Goal: Task Accomplishment & Management: Manage account settings

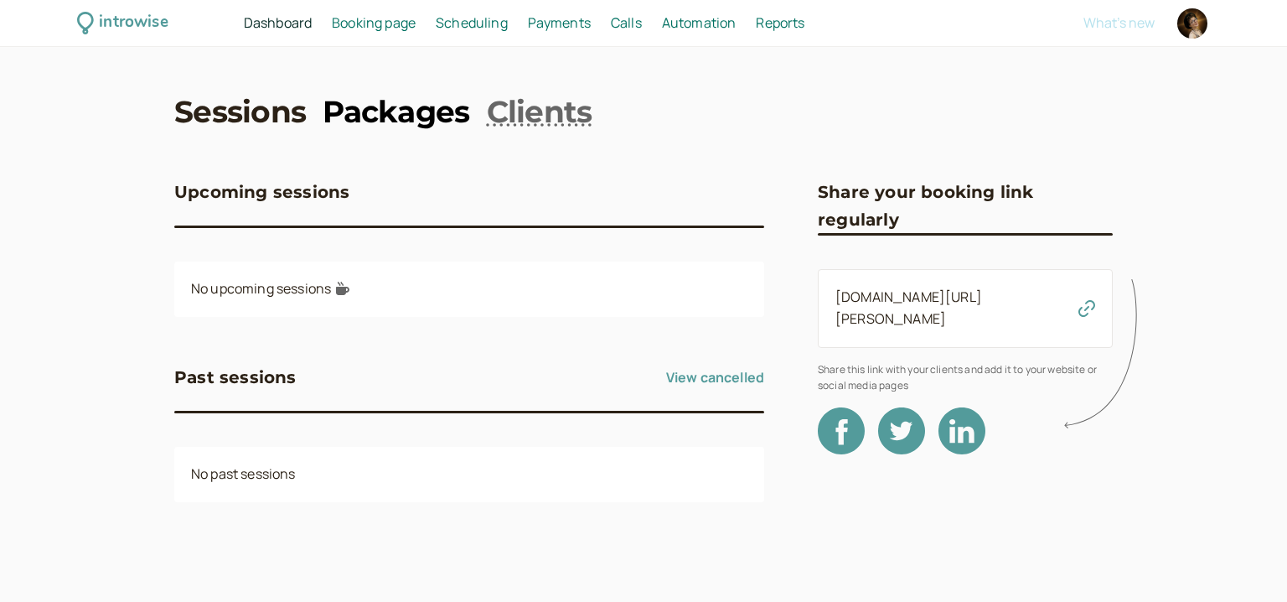
click at [363, 105] on link "Packages" at bounding box center [396, 111] width 147 height 42
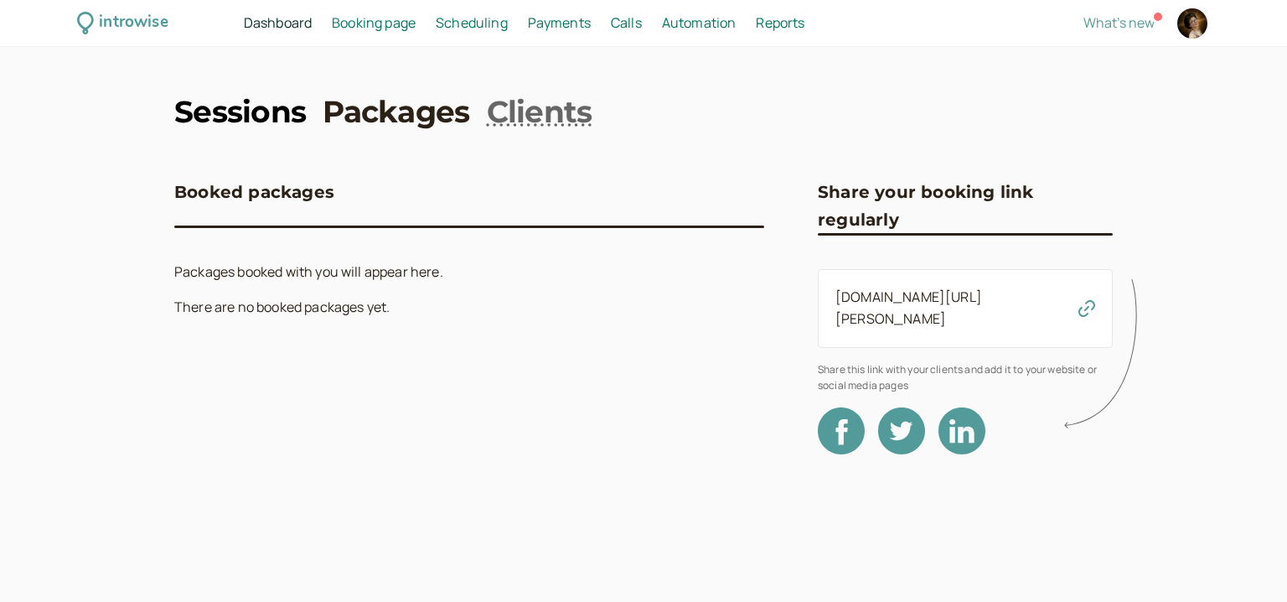
click at [277, 121] on link "Sessions" at bounding box center [240, 111] width 132 height 42
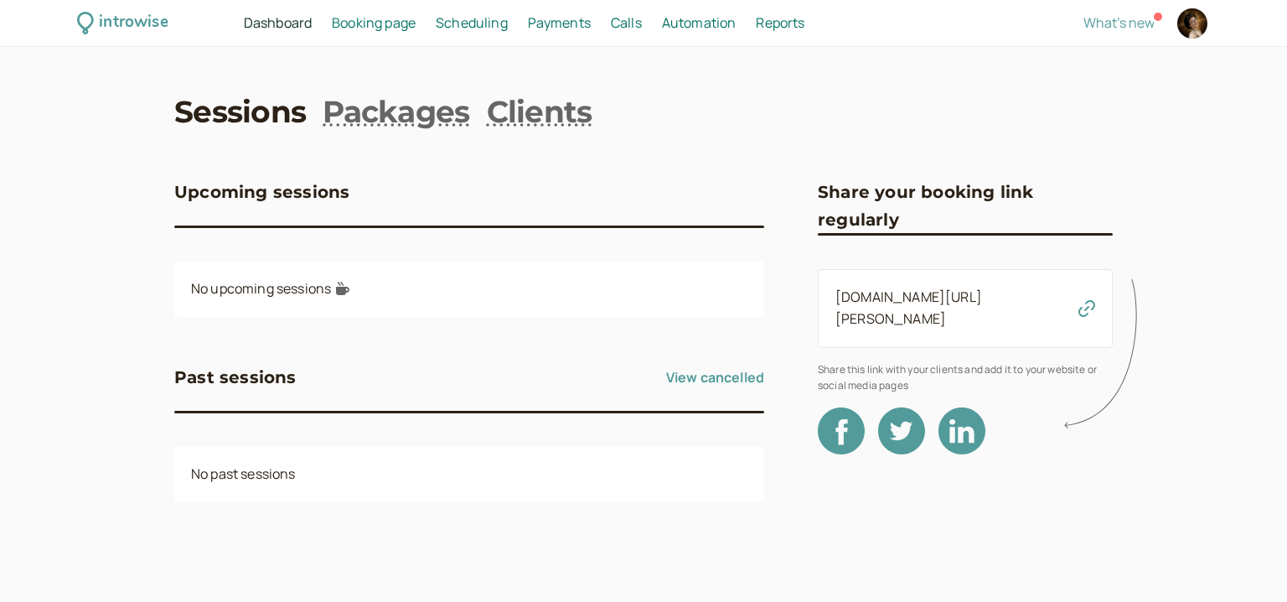
click at [375, 29] on span "Booking page" at bounding box center [374, 22] width 84 height 18
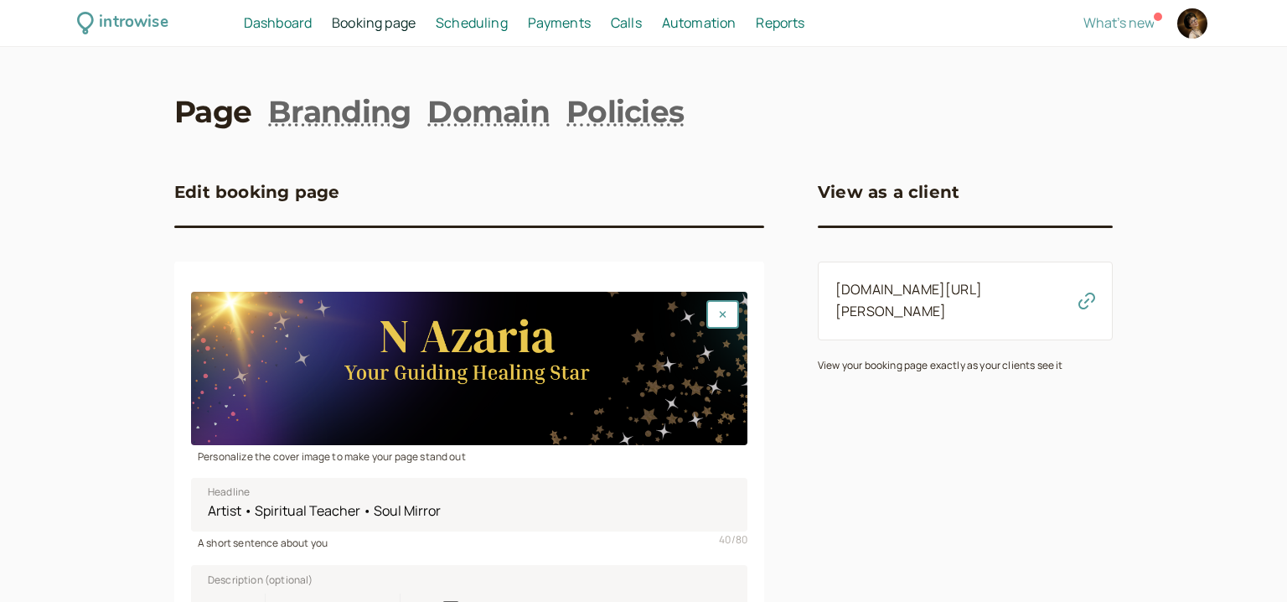
click at [504, 22] on span "Scheduling" at bounding box center [472, 22] width 72 height 18
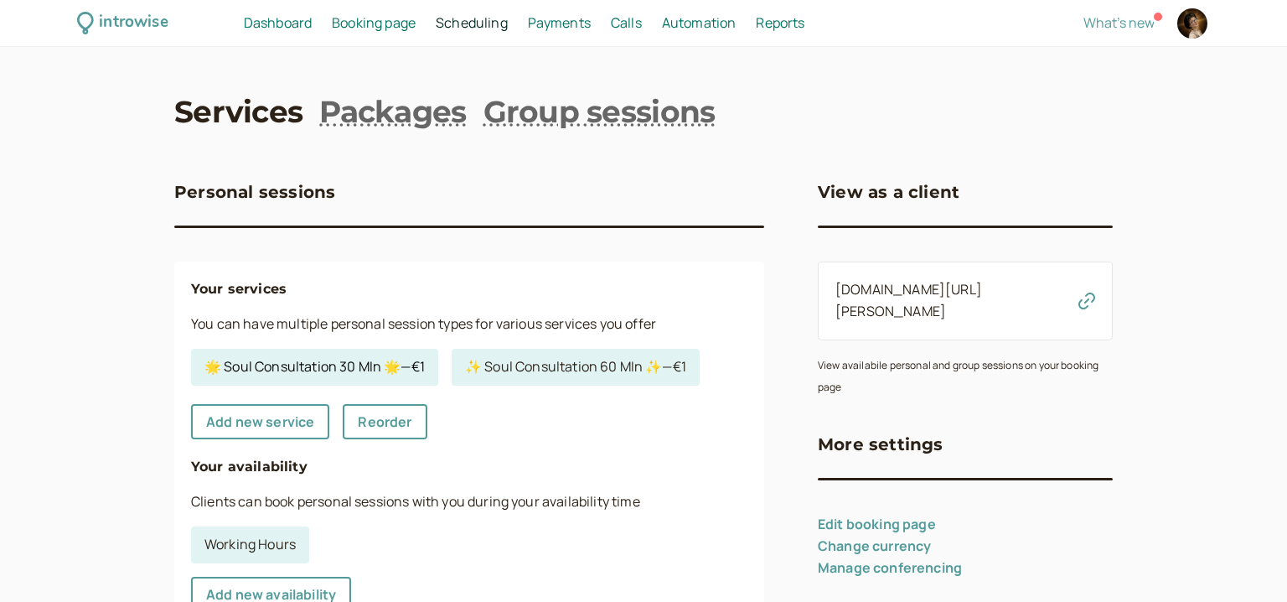
click at [384, 370] on link "🌟 Soul Consultation 30 MIn 🌟 — €1" at bounding box center [314, 367] width 247 height 37
select select "30"
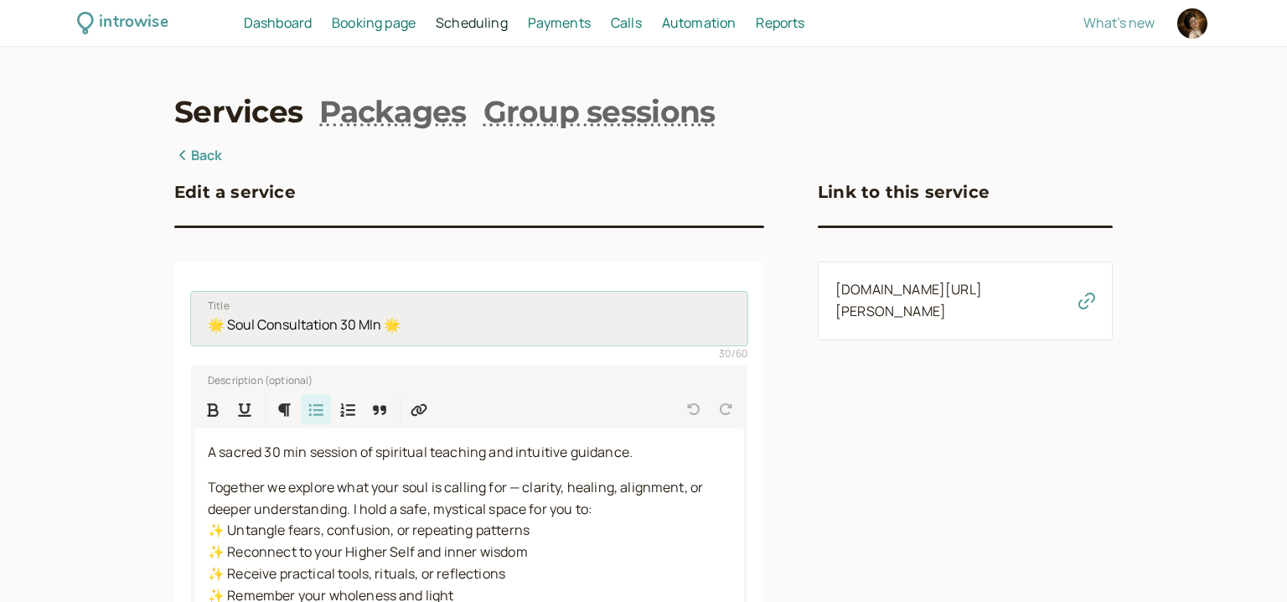
drag, startPoint x: 370, startPoint y: 322, endPoint x: 378, endPoint y: 328, distance: 9.6
click at [370, 323] on input "🌟 Soul Consultation 30 MIn 🌟" at bounding box center [469, 319] width 556 height 54
type input "🌟 Soul Consultation 30 Min 🌟"
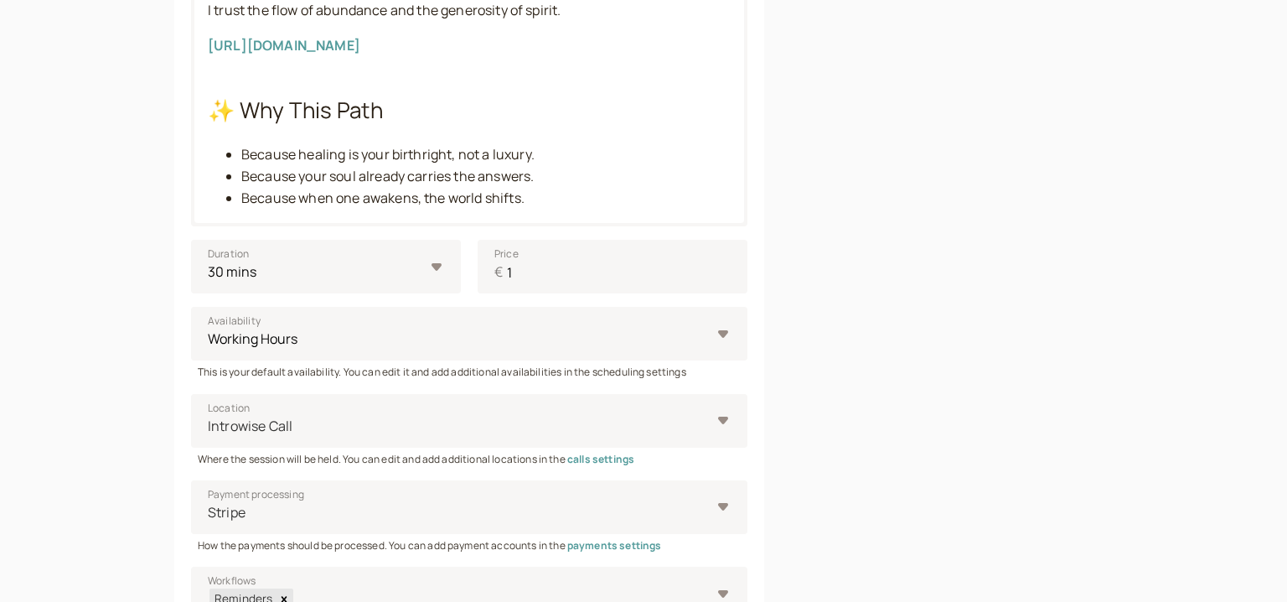
scroll to position [1128, 0]
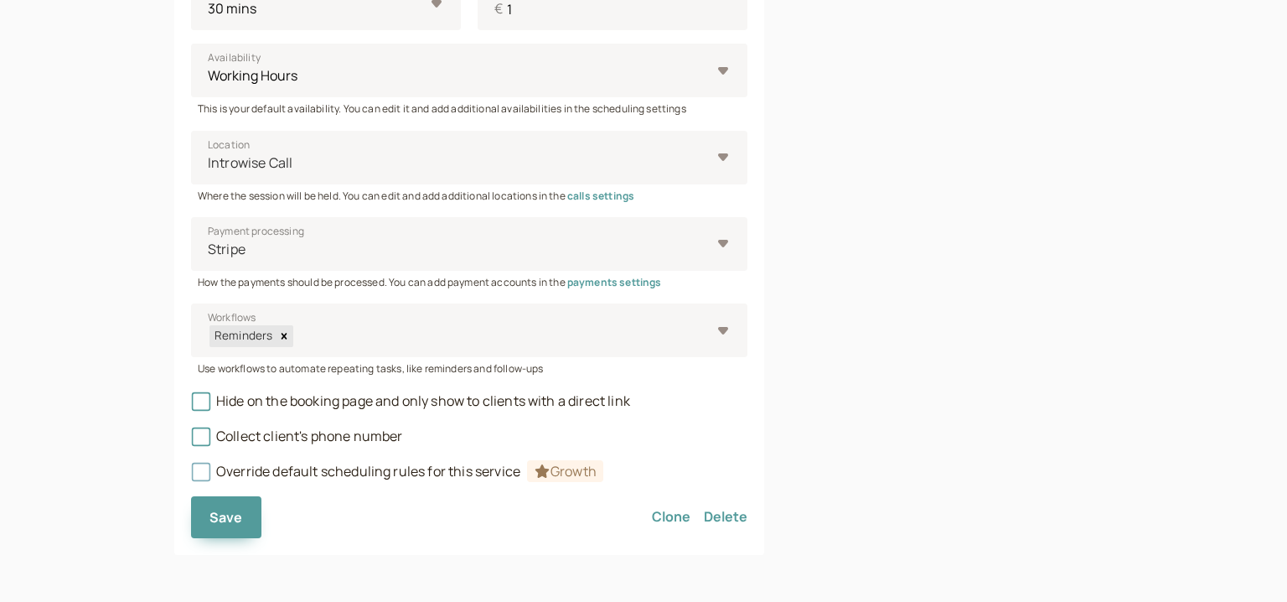
click at [232, 505] on button "Save" at bounding box center [226, 517] width 70 height 42
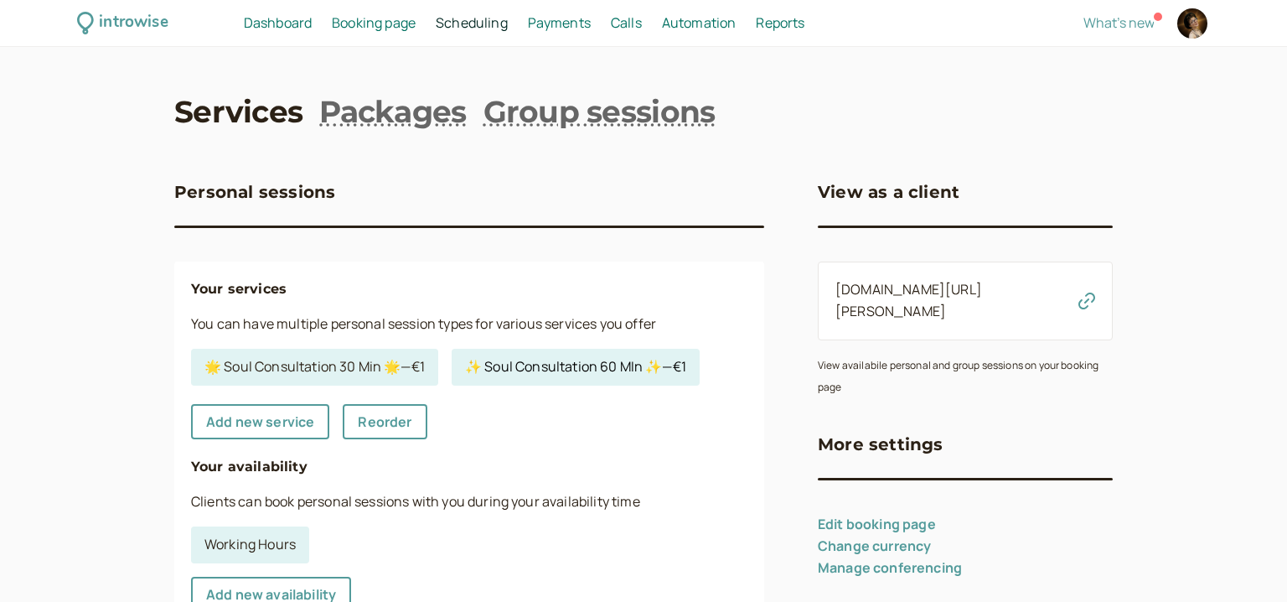
click at [561, 359] on link "✨ Soul Consultation 60 MIn ✨ — €1" at bounding box center [576, 367] width 248 height 37
select select "60"
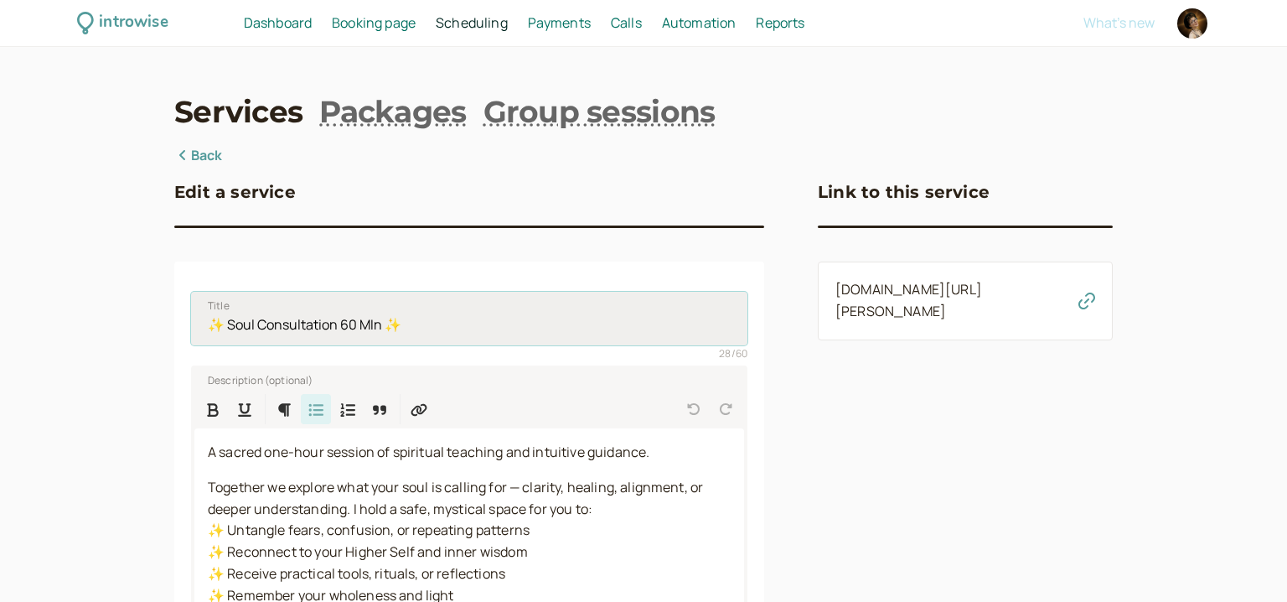
drag, startPoint x: 370, startPoint y: 321, endPoint x: 385, endPoint y: 328, distance: 16.1
click at [372, 321] on input "✨ Soul Consultation 60 MIn ✨" at bounding box center [469, 319] width 556 height 54
type input "✨ Soul Consultation 60 Min ✨"
drag, startPoint x: 793, startPoint y: 357, endPoint x: 802, endPoint y: 362, distance: 10.5
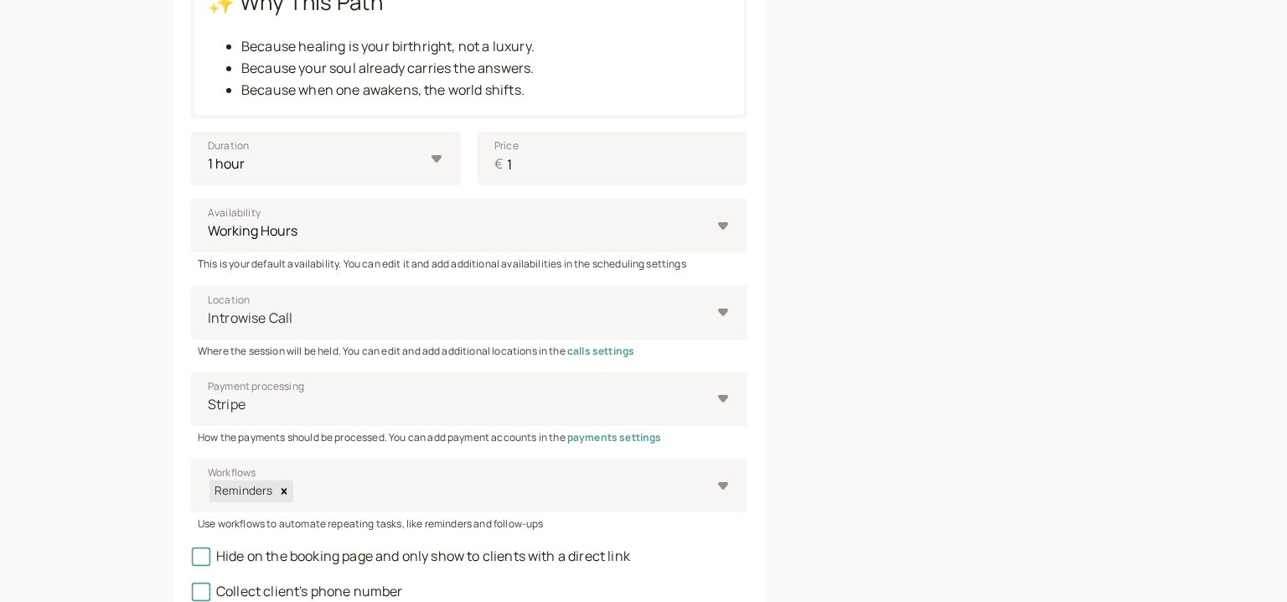
scroll to position [1128, 0]
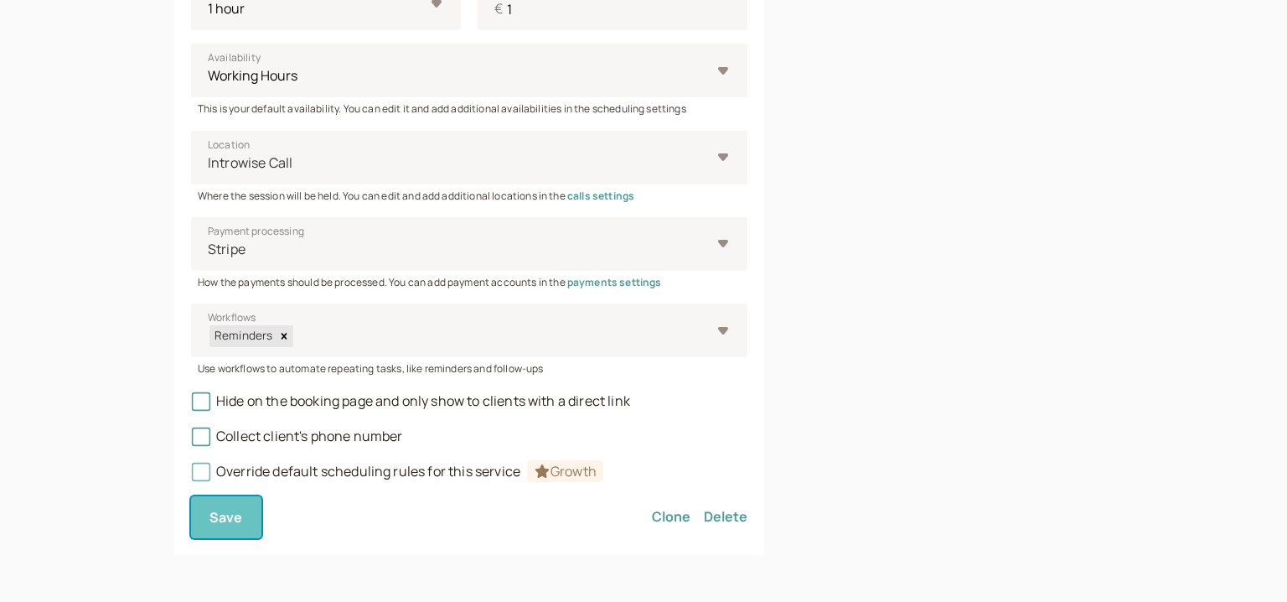
click at [245, 514] on button "Save" at bounding box center [226, 517] width 70 height 42
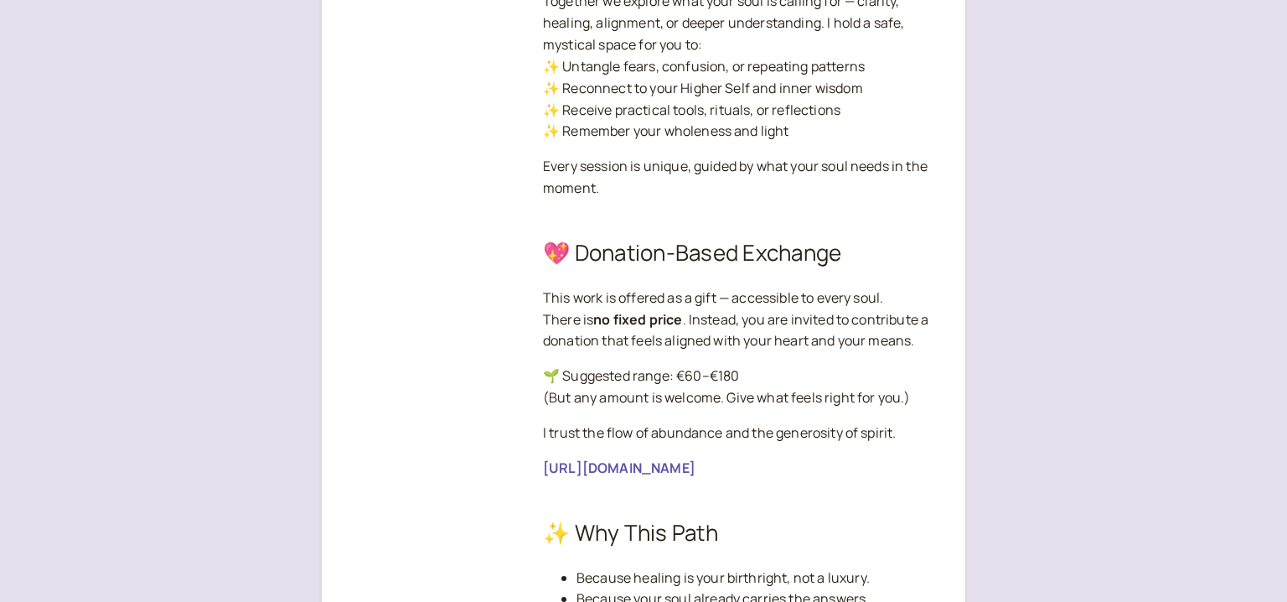
scroll to position [463, 0]
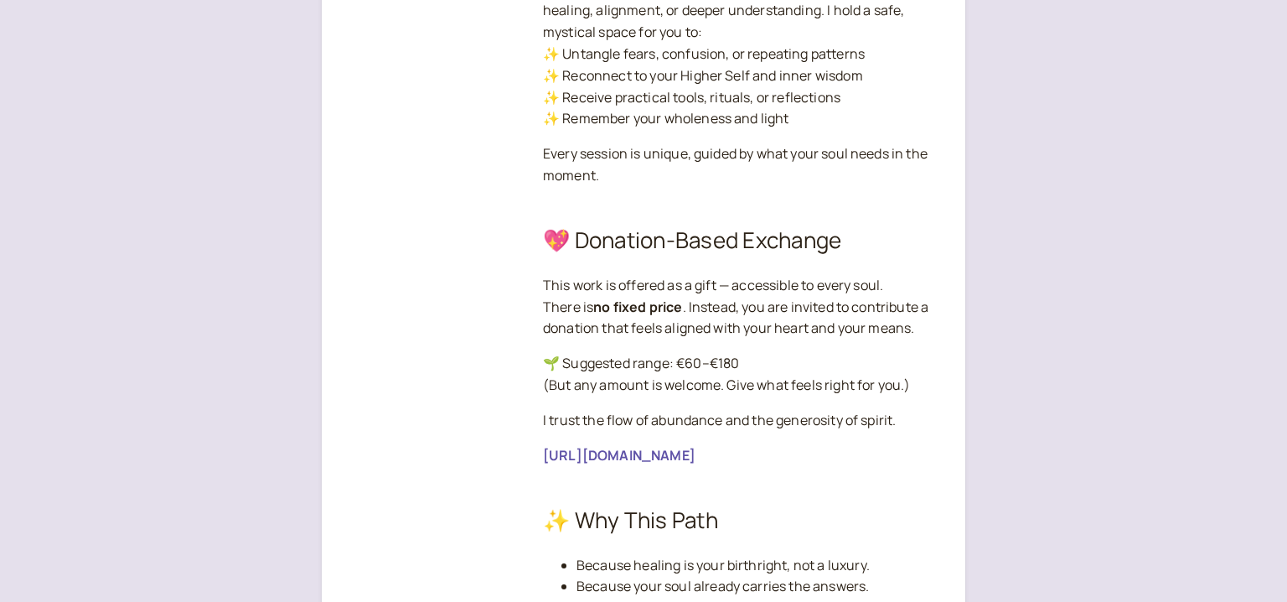
click at [678, 454] on link "[URL][DOMAIN_NAME]" at bounding box center [619, 455] width 152 height 18
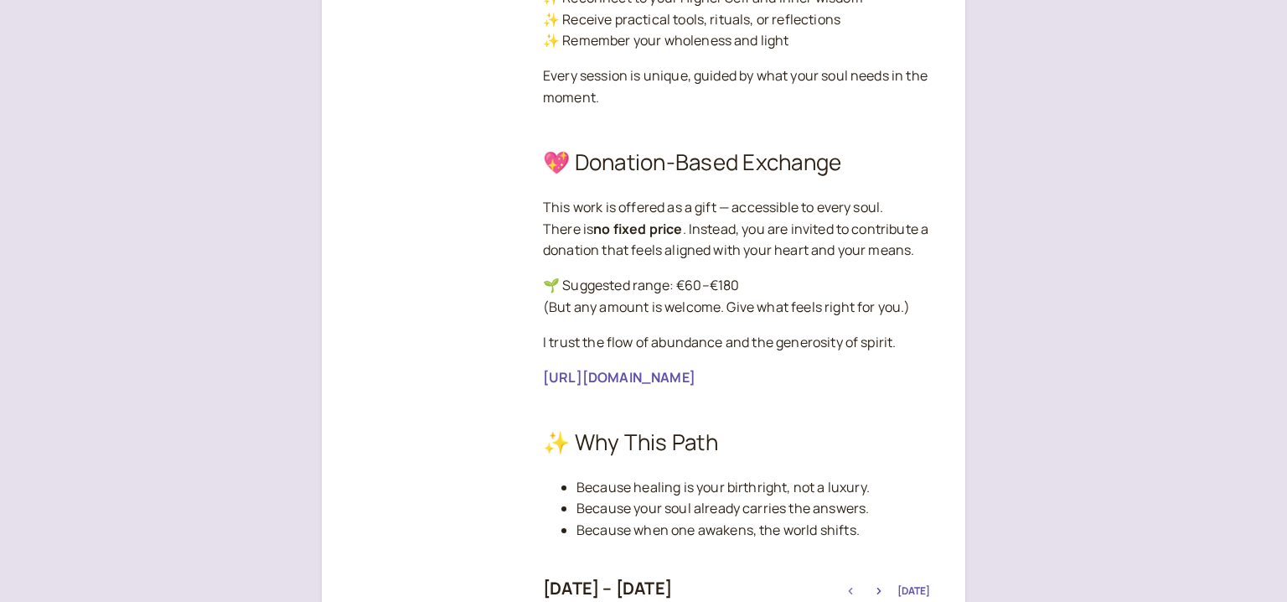
scroll to position [0, 0]
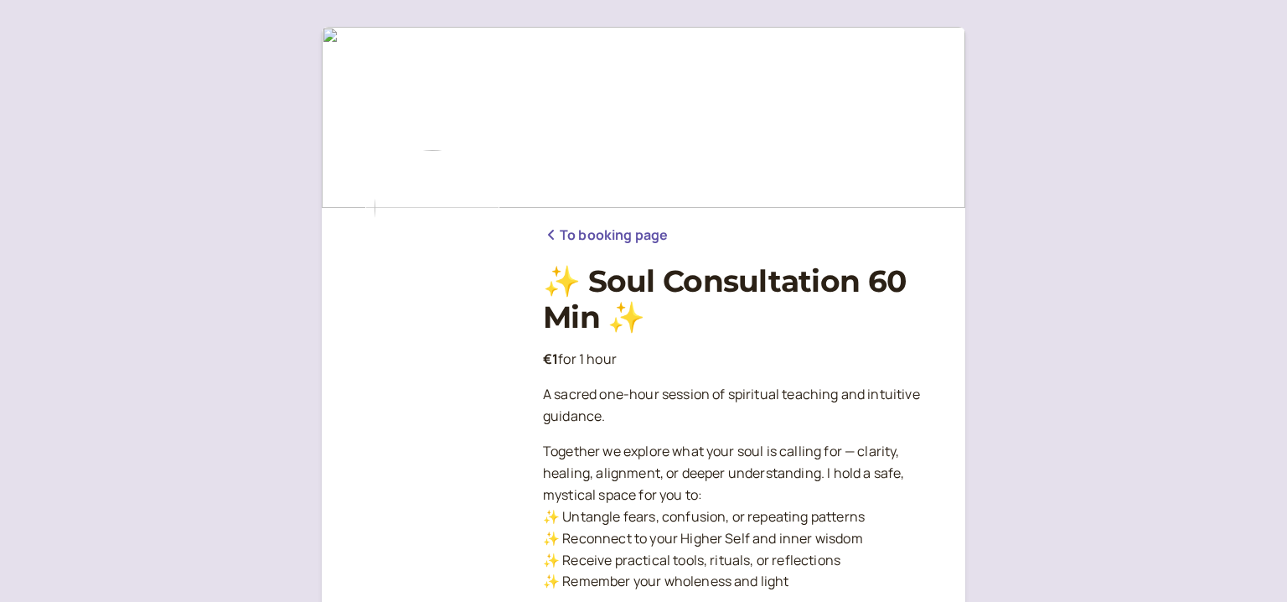
click at [570, 237] on link "To booking page" at bounding box center [605, 236] width 125 height 22
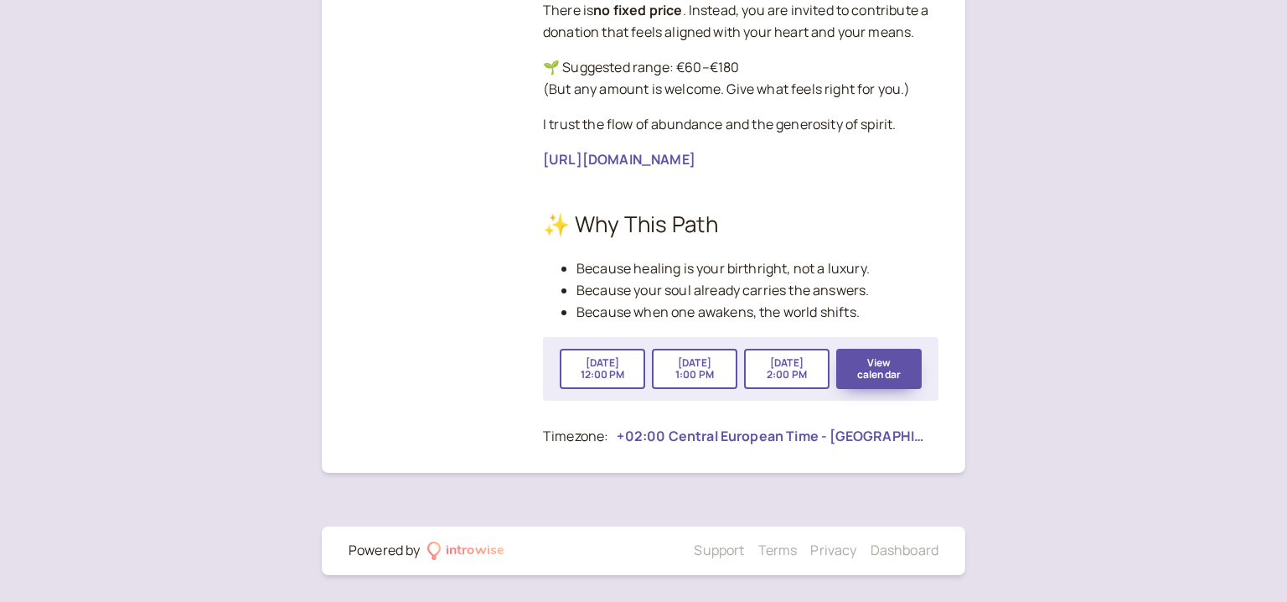
scroll to position [1605, 0]
